Goal: Information Seeking & Learning: Learn about a topic

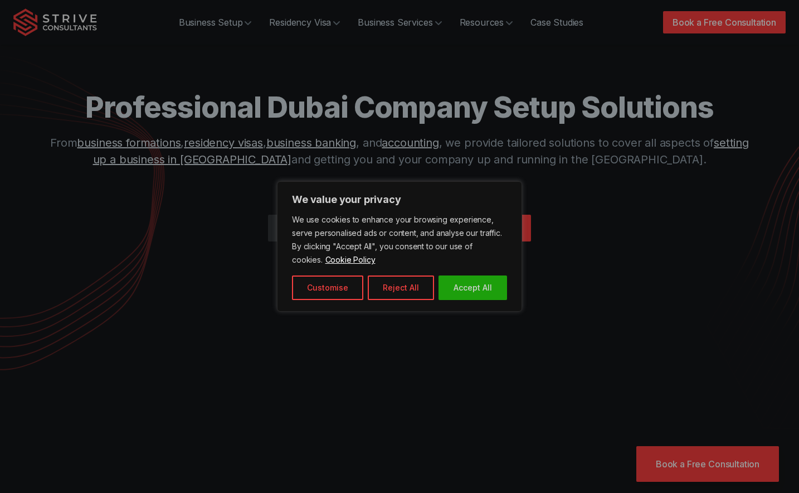
click at [470, 276] on button "Accept All" at bounding box center [473, 287] width 69 height 25
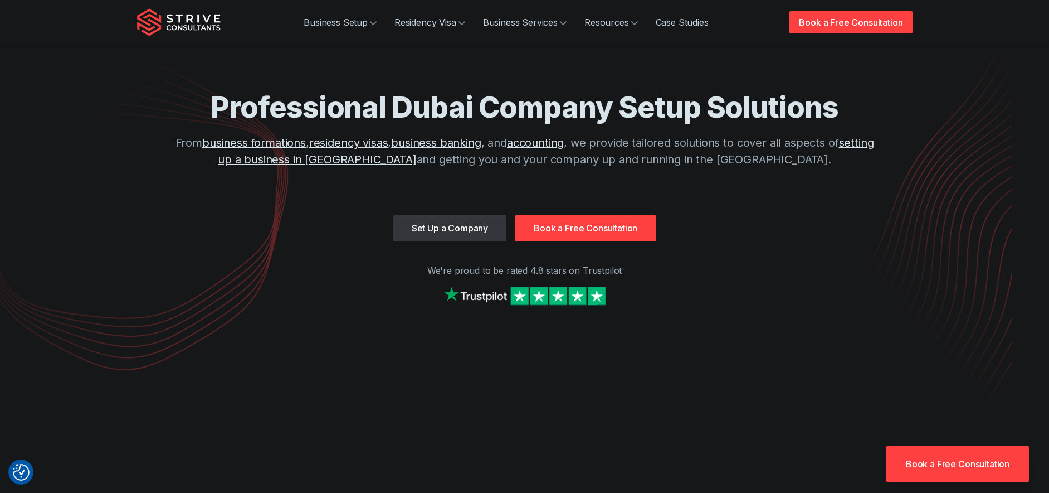
click at [616, 62] on div "Professional Dubai Company Setup Solutions From business formations , residency…" at bounding box center [525, 165] width 776 height 330
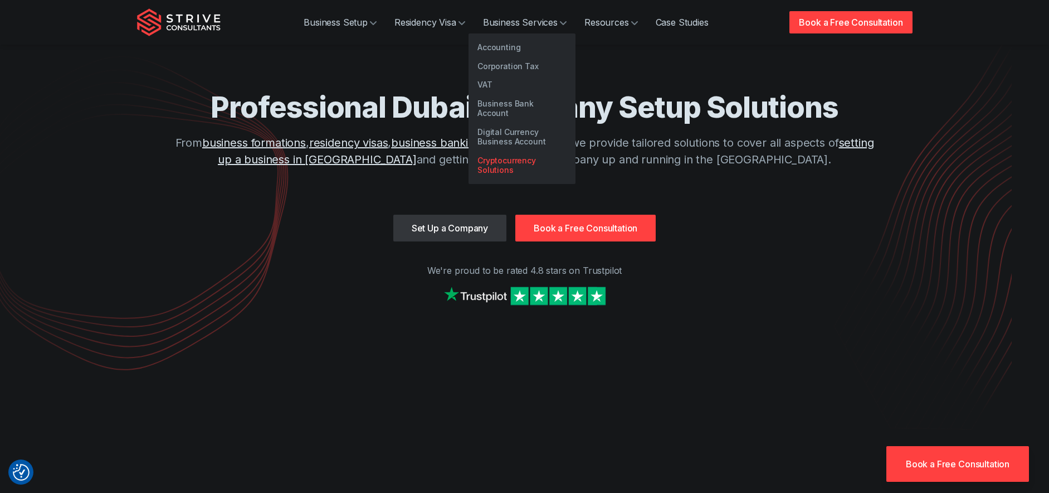
click at [505, 153] on link "Cryptocurrency Solutions" at bounding box center [522, 165] width 107 height 28
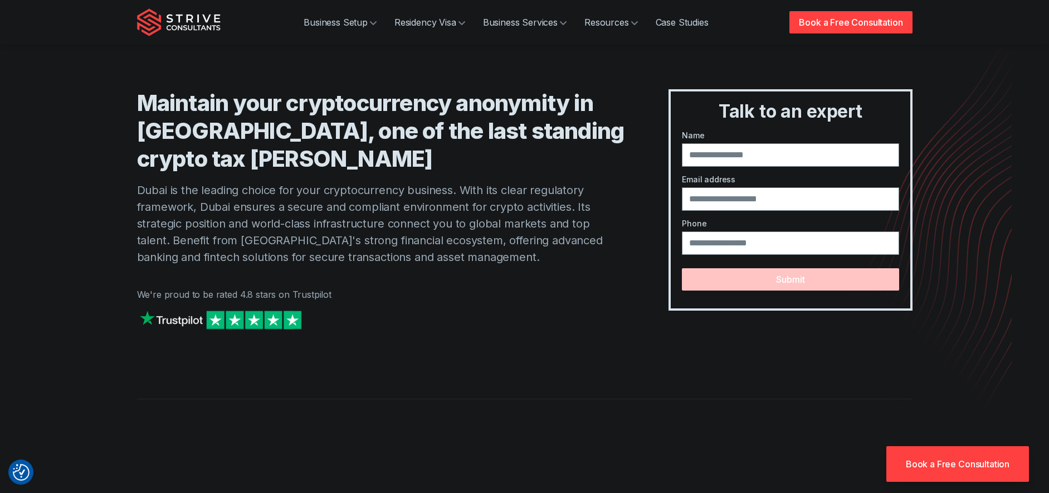
click at [314, 169] on h1 "Maintain your cryptocurrency anonymity in [GEOGRAPHIC_DATA], one of the last st…" at bounding box center [381, 131] width 488 height 84
click at [314, 170] on h1 "Maintain your cryptocurrency anonymity in [GEOGRAPHIC_DATA], one of the last st…" at bounding box center [381, 131] width 488 height 84
click at [319, 170] on h1 "Maintain your cryptocurrency anonymity in [GEOGRAPHIC_DATA], one of the last st…" at bounding box center [381, 131] width 488 height 84
click at [323, 171] on h1 "Maintain your cryptocurrency anonymity in [GEOGRAPHIC_DATA], one of the last st…" at bounding box center [381, 131] width 488 height 84
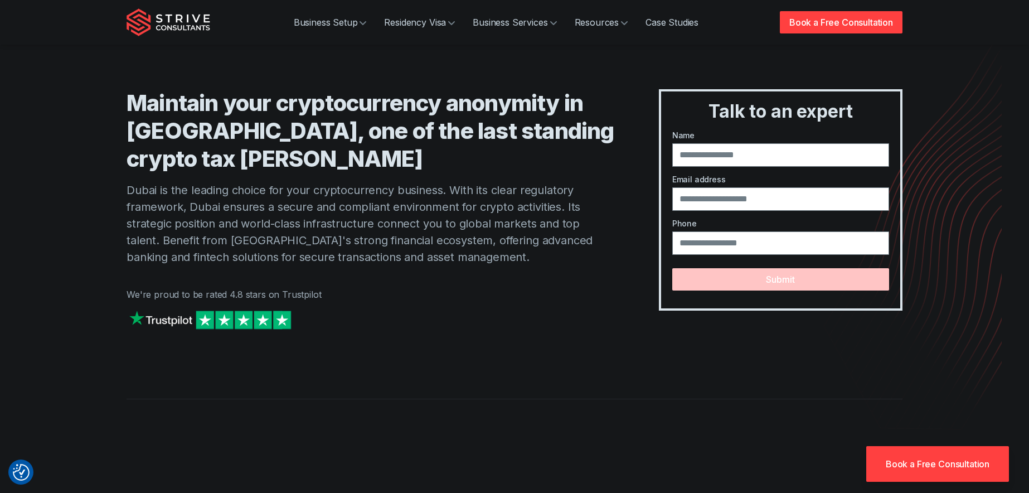
click at [489, 305] on div "Maintain your cryptocurrency anonymity in [GEOGRAPHIC_DATA], one of the last st…" at bounding box center [371, 221] width 488 height 265
